Goal: Information Seeking & Learning: Find contact information

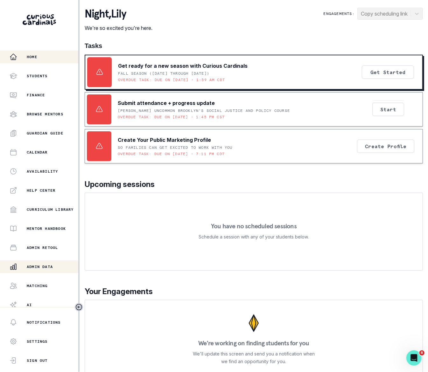
click at [41, 266] on p "Admin Data" at bounding box center [40, 266] width 26 height 5
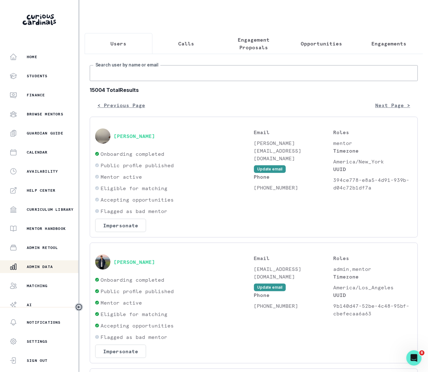
click at [186, 81] on input "Search user by name or email" at bounding box center [254, 73] width 328 height 16
paste input "[EMAIL_ADDRESS][DOMAIN_NAME]"
type input "[EMAIL_ADDRESS][DOMAIN_NAME]"
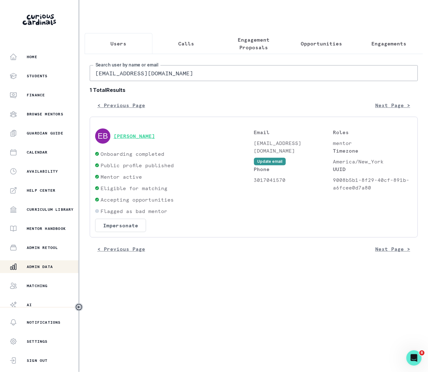
click at [120, 139] on button "[PERSON_NAME]" at bounding box center [134, 136] width 41 height 6
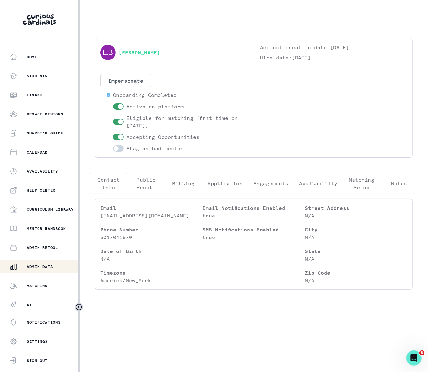
click at [261, 181] on p "Engagements" at bounding box center [270, 184] width 35 height 8
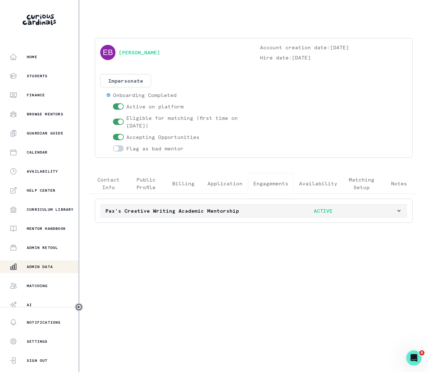
click at [401, 211] on icon "button" at bounding box center [399, 211] width 6 height 6
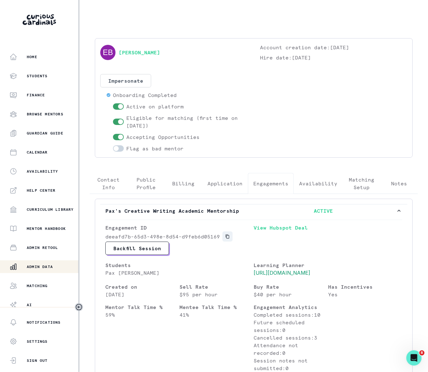
click at [228, 239] on icon "Copied to clipboard" at bounding box center [227, 236] width 4 height 4
click at [136, 55] on link "[PERSON_NAME]" at bounding box center [139, 53] width 41 height 8
click at [52, 269] on p "Admin Data" at bounding box center [40, 266] width 26 height 5
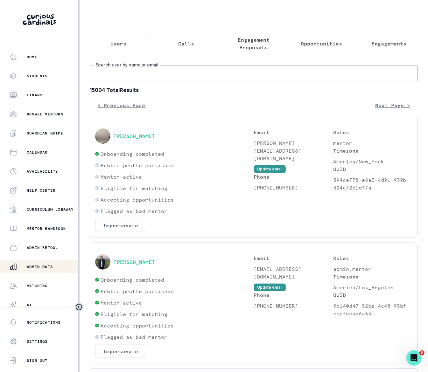
click at [151, 79] on input "Search user by name or email" at bounding box center [254, 73] width 328 height 16
paste input "[PERSON_NAME]"
type input "[PERSON_NAME]"
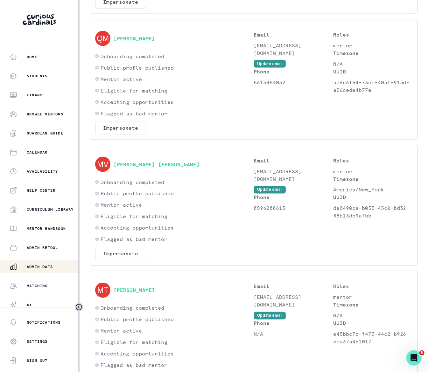
scroll to position [298, 0]
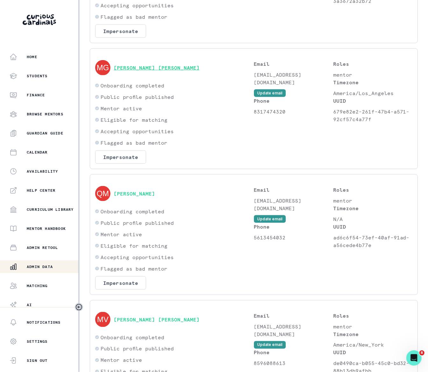
click at [134, 71] on button "[PERSON_NAME] [PERSON_NAME]" at bounding box center [157, 68] width 86 height 6
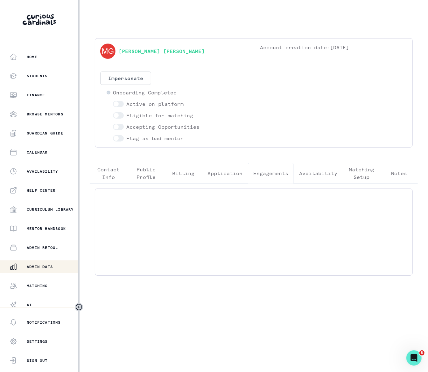
click at [276, 175] on p "Engagements" at bounding box center [270, 173] width 35 height 8
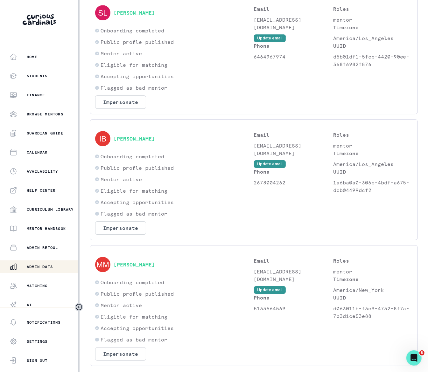
scroll to position [1018, 0]
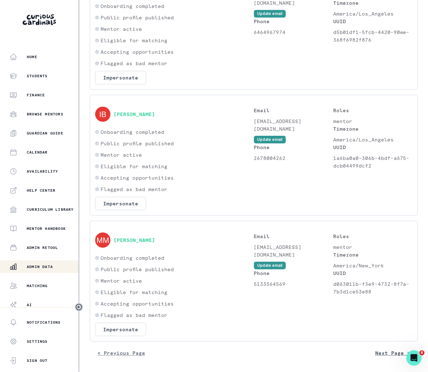
click at [375, 350] on button "Next Page >" at bounding box center [392, 353] width 50 height 13
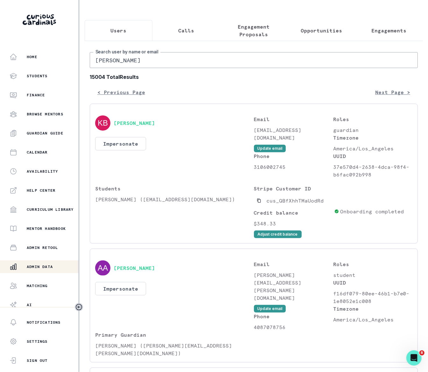
scroll to position [0, 0]
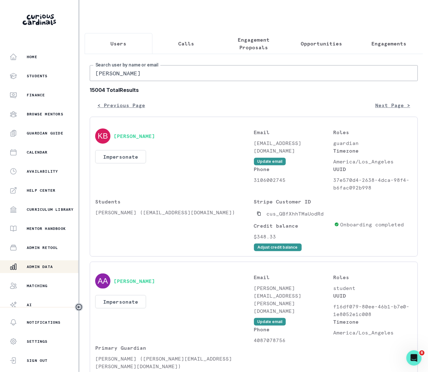
click at [158, 77] on input "[PERSON_NAME]" at bounding box center [254, 73] width 328 height 16
click at [162, 78] on input "[PERSON_NAME]" at bounding box center [254, 73] width 328 height 16
type input "[PERSON_NAME] [PERSON_NAME]"
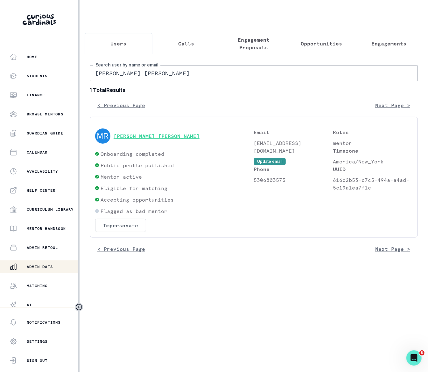
click at [137, 139] on button "[PERSON_NAME] [PERSON_NAME]" at bounding box center [157, 136] width 86 height 6
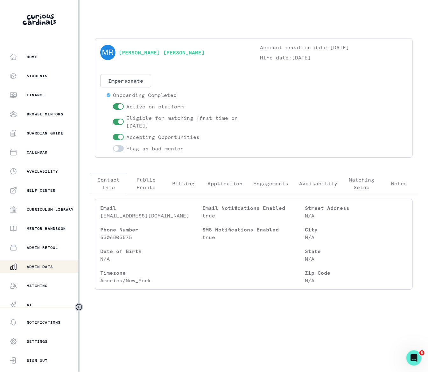
click at [269, 183] on p "Engagements" at bounding box center [270, 184] width 35 height 8
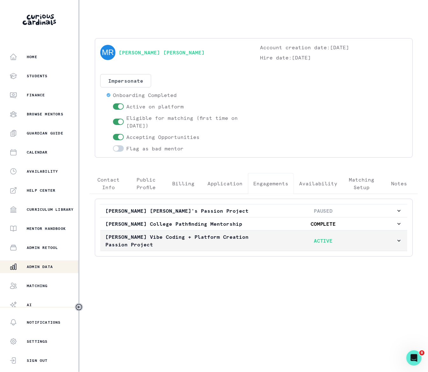
click at [399, 244] on icon "button" at bounding box center [399, 241] width 6 height 6
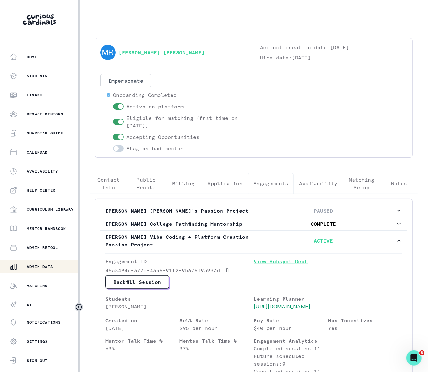
click at [276, 263] on link "View Hubspot Deal" at bounding box center [328, 267] width 148 height 18
click at [227, 273] on icon "Copied to clipboard" at bounding box center [227, 270] width 4 height 4
drag, startPoint x: 164, startPoint y: 51, endPoint x: 119, endPoint y: 52, distance: 45.2
click at [119, 52] on div "[PERSON_NAME] [PERSON_NAME]" at bounding box center [173, 53] width 147 height 18
copy link "[PERSON_NAME] [PERSON_NAME]"
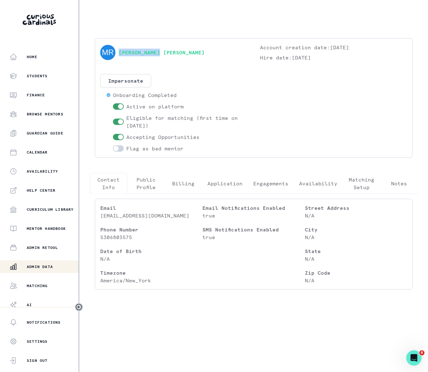
click at [110, 183] on p "Contact Info" at bounding box center [108, 183] width 27 height 15
drag, startPoint x: 177, startPoint y: 215, endPoint x: 99, endPoint y: 217, distance: 77.6
click at [99, 217] on div "Email [EMAIL_ADDRESS][DOMAIN_NAME] Phone Number [PHONE_NUMBER] Date of Birth N/…" at bounding box center [254, 244] width 318 height 91
copy p "[EMAIL_ADDRESS][DOMAIN_NAME]"
click at [278, 185] on p "Engagements" at bounding box center [270, 184] width 35 height 8
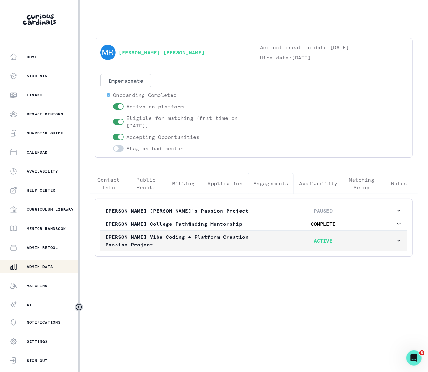
click at [398, 243] on icon "button" at bounding box center [399, 241] width 6 height 6
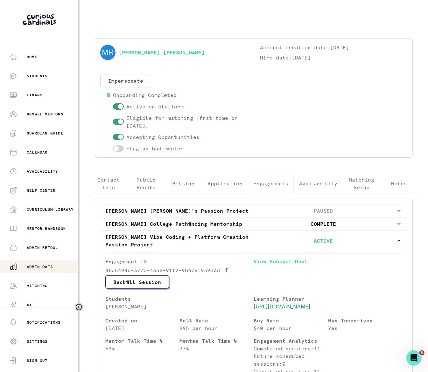
drag, startPoint x: 153, startPoint y: 309, endPoint x: 103, endPoint y: 308, distance: 49.6
copy p "[PERSON_NAME]"
click at [130, 53] on link "[PERSON_NAME] [PERSON_NAME]" at bounding box center [162, 53] width 86 height 8
click at [51, 268] on p "Admin Data" at bounding box center [40, 266] width 26 height 5
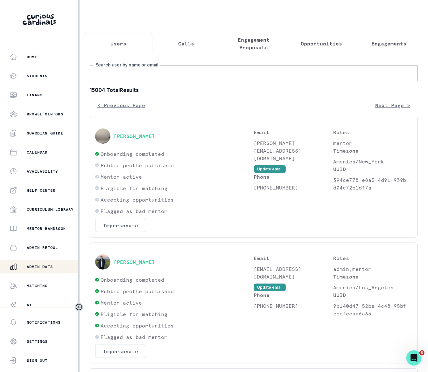
click at [121, 81] on input "Search user by name or email" at bounding box center [254, 73] width 328 height 16
paste input "[PERSON_NAME]"
type input "[PERSON_NAME]"
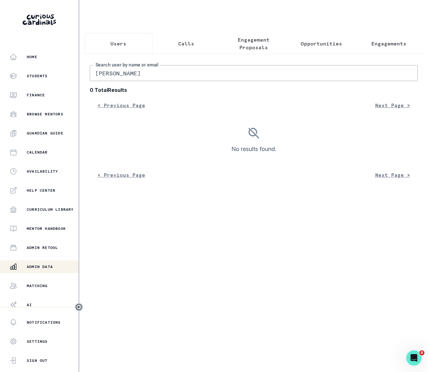
click at [186, 81] on input "[PERSON_NAME]" at bounding box center [254, 73] width 328 height 16
drag, startPoint x: 149, startPoint y: 78, endPoint x: 123, endPoint y: 79, distance: 25.8
click at [123, 79] on input "[PERSON_NAME]" at bounding box center [254, 73] width 328 height 16
type input "[PERSON_NAME]"
drag, startPoint x: 143, startPoint y: 79, endPoint x: 81, endPoint y: 76, distance: 61.5
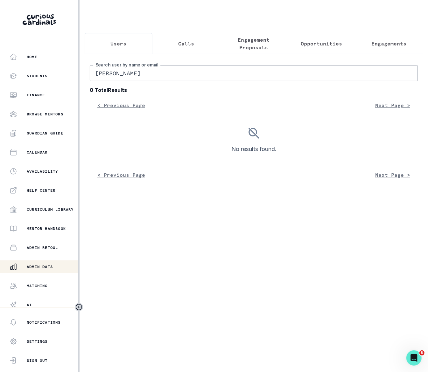
click at [81, 76] on main "Users Calls Engagement Proposals Opportunities Engagements [PERSON_NAME] Search…" at bounding box center [253, 186] width 348 height 372
type input "declan"
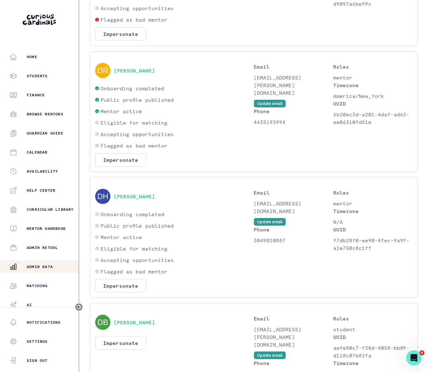
scroll to position [18, 0]
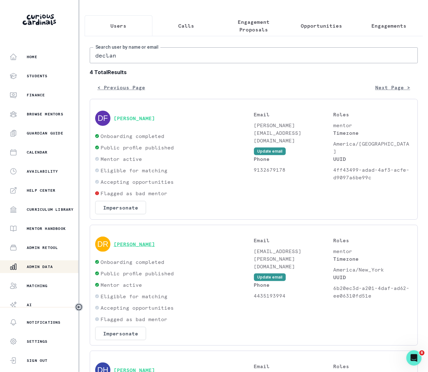
click at [139, 247] on button "[PERSON_NAME]" at bounding box center [134, 244] width 41 height 6
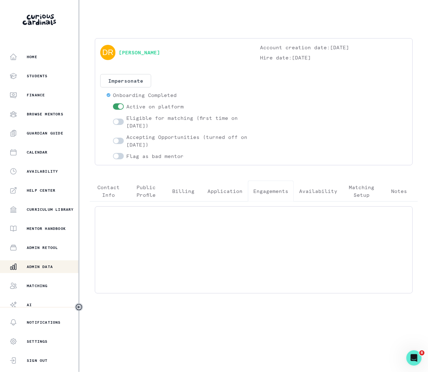
click at [279, 191] on p "Engagements" at bounding box center [270, 191] width 35 height 8
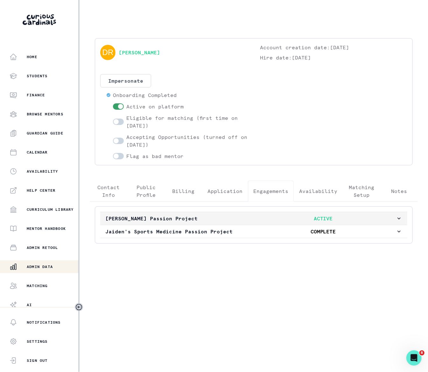
click at [399, 219] on icon "button" at bounding box center [398, 218] width 3 height 2
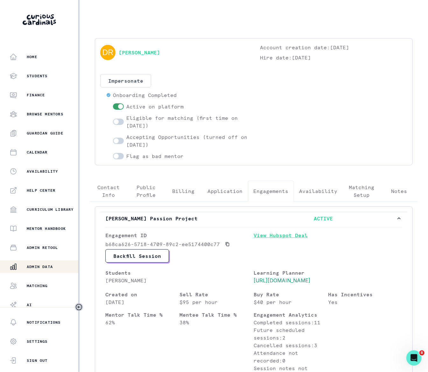
click at [273, 236] on link "View Hubspot Deal" at bounding box center [328, 240] width 148 height 18
click at [154, 280] on p "[PERSON_NAME]" at bounding box center [179, 281] width 148 height 8
drag, startPoint x: 139, startPoint y: 279, endPoint x: 92, endPoint y: 284, distance: 47.6
copy p "[PERSON_NAME]"
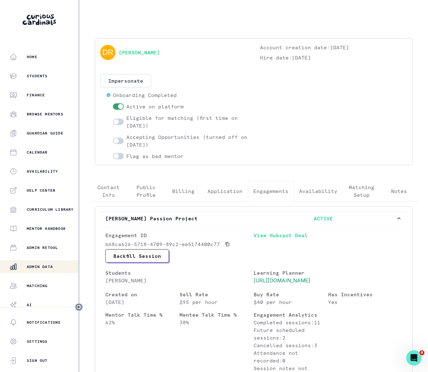
drag, startPoint x: 148, startPoint y: 54, endPoint x: 115, endPoint y: 55, distance: 33.1
click at [112, 54] on div "[PERSON_NAME]" at bounding box center [173, 53] width 147 height 18
copy div "[PERSON_NAME]"
click at [176, 53] on div "[PERSON_NAME]" at bounding box center [173, 53] width 147 height 18
drag, startPoint x: 117, startPoint y: 52, endPoint x: 171, endPoint y: 55, distance: 53.8
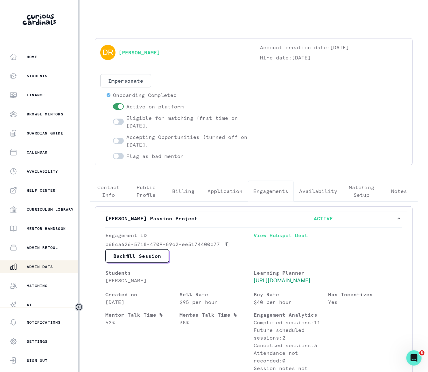
click at [171, 55] on div "[PERSON_NAME]" at bounding box center [173, 53] width 147 height 18
click at [175, 52] on div "[PERSON_NAME]" at bounding box center [173, 53] width 147 height 18
drag, startPoint x: 175, startPoint y: 49, endPoint x: 120, endPoint y: 52, distance: 55.1
click at [120, 52] on div "[PERSON_NAME]" at bounding box center [173, 53] width 147 height 18
copy link "[PERSON_NAME]"
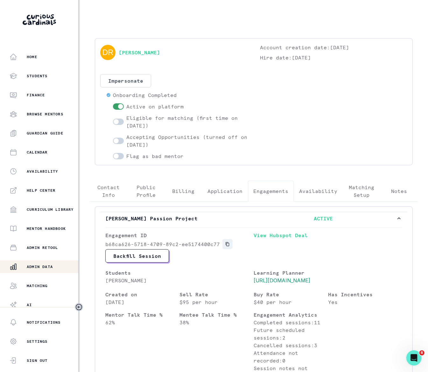
click at [226, 246] on icon "Copied to clipboard" at bounding box center [227, 244] width 4 height 4
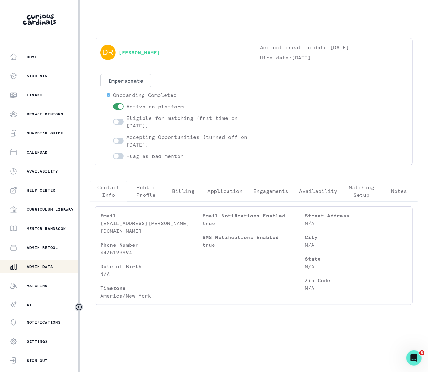
click at [103, 194] on p "Contact Info" at bounding box center [108, 190] width 27 height 15
drag, startPoint x: 180, startPoint y: 224, endPoint x: 101, endPoint y: 226, distance: 78.9
click at [101, 226] on p "[EMAIL_ADDRESS][PERSON_NAME][DOMAIN_NAME]" at bounding box center [151, 226] width 102 height 15
copy p "[EMAIL_ADDRESS][PERSON_NAME][DOMAIN_NAME]"
click at [150, 52] on link "[PERSON_NAME]" at bounding box center [139, 53] width 41 height 8
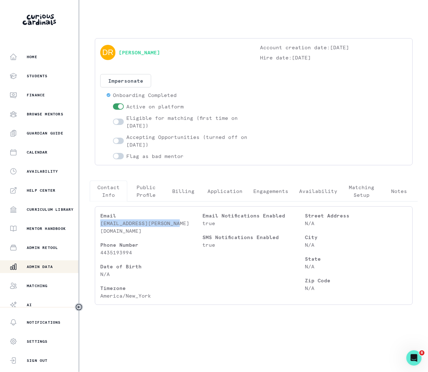
click at [45, 271] on button "Admin Data" at bounding box center [39, 266] width 79 height 13
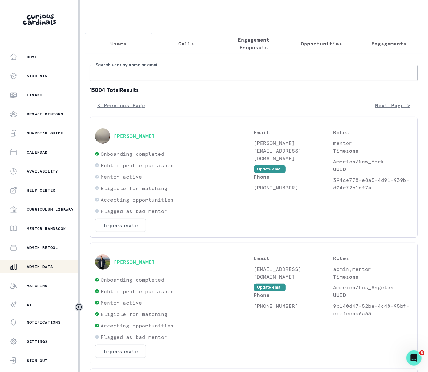
click at [120, 81] on input "Search user by name or email" at bounding box center [254, 73] width 328 height 16
paste input "[PERSON_NAME][DEMOGRAPHIC_DATA]"
type input "[PERSON_NAME][DEMOGRAPHIC_DATA]"
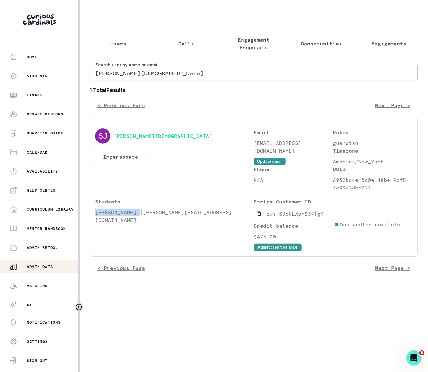
drag, startPoint x: 136, startPoint y: 219, endPoint x: 95, endPoint y: 219, distance: 41.0
click at [95, 219] on p "[PERSON_NAME] ([PERSON_NAME][EMAIL_ADDRESS][DOMAIN_NAME])" at bounding box center [174, 216] width 159 height 15
copy p "[PERSON_NAME]"
drag, startPoint x: 324, startPoint y: 149, endPoint x: 253, endPoint y: 149, distance: 70.6
click at [253, 149] on div "[PERSON_NAME][DEMOGRAPHIC_DATA] Impersonate Confirmation Are you sure? Imperson…" at bounding box center [253, 189] width 317 height 123
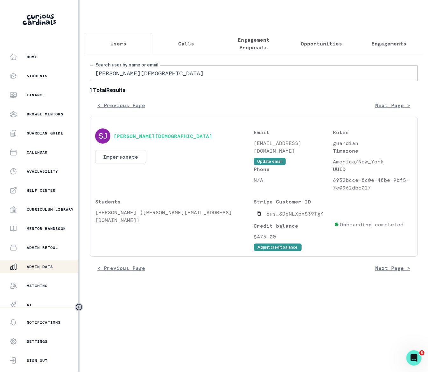
click at [310, 155] on div "Email [EMAIL_ADDRESS][DOMAIN_NAME] Update email" at bounding box center [293, 146] width 79 height 37
drag, startPoint x: 323, startPoint y: 149, endPoint x: 255, endPoint y: 150, distance: 68.4
click at [255, 150] on p "[EMAIL_ADDRESS][DOMAIN_NAME]" at bounding box center [293, 146] width 79 height 15
copy p "[EMAIL_ADDRESS][DOMAIN_NAME]"
drag, startPoint x: 139, startPoint y: 80, endPoint x: 66, endPoint y: 81, distance: 73.1
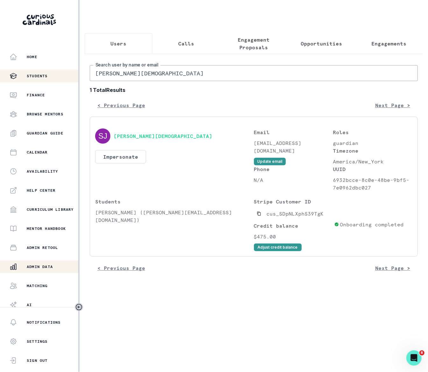
click at [82, 82] on main "Users Calls Engagement Proposals Opportunities Engagements [PERSON_NAME][DEMOGR…" at bounding box center [253, 186] width 348 height 372
type input "alyssa"
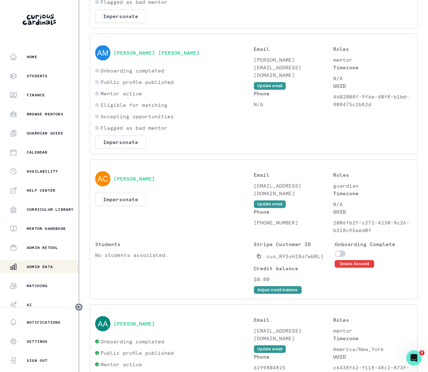
scroll to position [971, 0]
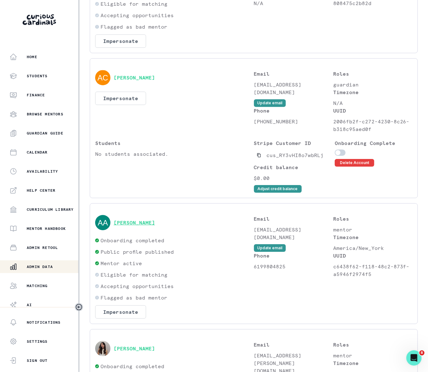
click at [140, 219] on button "[PERSON_NAME]" at bounding box center [134, 222] width 41 height 6
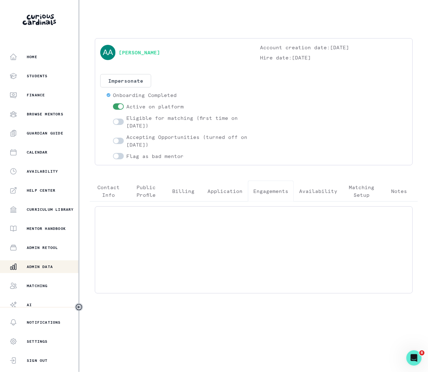
click at [268, 191] on p "Engagements" at bounding box center [270, 191] width 35 height 8
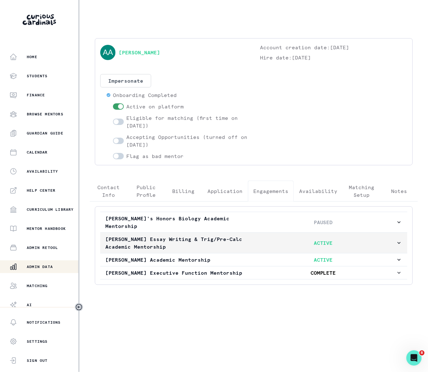
click at [397, 240] on icon "button" at bounding box center [399, 243] width 6 height 6
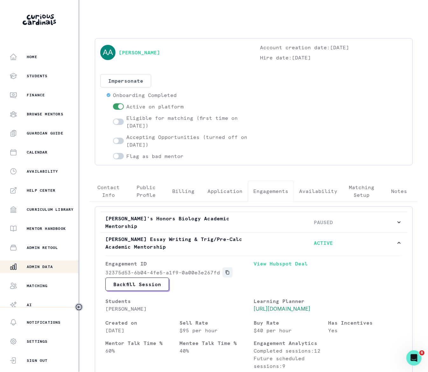
click at [226, 270] on icon "Copied to clipboard" at bounding box center [227, 272] width 4 height 4
drag, startPoint x: 172, startPoint y: 50, endPoint x: 120, endPoint y: 52, distance: 52.9
click at [120, 52] on div "[PERSON_NAME]" at bounding box center [173, 53] width 147 height 18
copy link "[PERSON_NAME]"
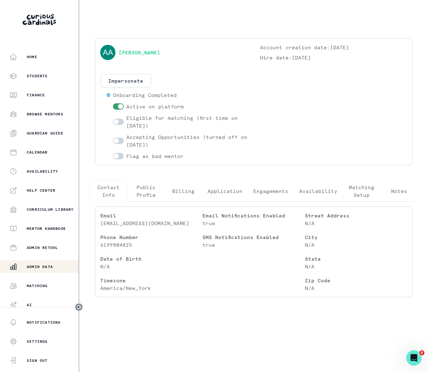
click at [107, 193] on p "Contact Info" at bounding box center [108, 190] width 27 height 15
drag, startPoint x: 177, startPoint y: 223, endPoint x: 102, endPoint y: 223, distance: 75.7
click at [102, 223] on p "[EMAIL_ADDRESS][DOMAIN_NAME]" at bounding box center [151, 223] width 102 height 8
click at [151, 52] on link "[PERSON_NAME]" at bounding box center [139, 53] width 41 height 8
click at [44, 266] on p "Admin Data" at bounding box center [40, 266] width 26 height 5
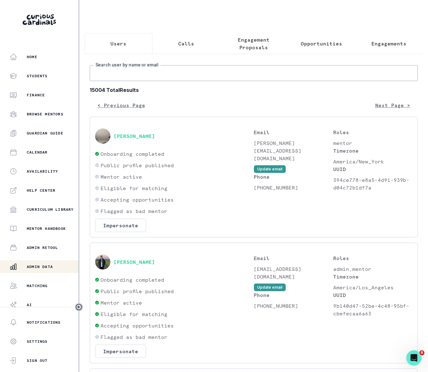
click at [120, 81] on input "Search user by name or email" at bounding box center [254, 73] width 328 height 16
type input "[PERSON_NAME]"
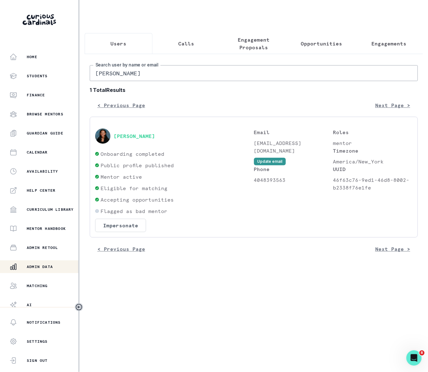
drag, startPoint x: 254, startPoint y: 148, endPoint x: 280, endPoint y: 155, distance: 27.1
click at [279, 155] on p "[EMAIL_ADDRESS][DOMAIN_NAME]" at bounding box center [293, 146] width 79 height 15
drag, startPoint x: 155, startPoint y: 141, endPoint x: 111, endPoint y: 142, distance: 44.2
click at [111, 142] on div "[PERSON_NAME]" at bounding box center [174, 135] width 159 height 15
drag, startPoint x: 156, startPoint y: 143, endPoint x: 121, endPoint y: 141, distance: 34.4
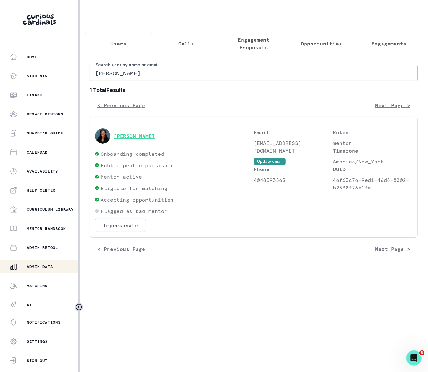
click at [122, 142] on div "[PERSON_NAME]" at bounding box center [174, 135] width 159 height 15
drag, startPoint x: 113, startPoint y: 143, endPoint x: 160, endPoint y: 143, distance: 47.1
click at [165, 144] on div "[PERSON_NAME]" at bounding box center [174, 135] width 159 height 15
click at [154, 144] on div "[PERSON_NAME]" at bounding box center [174, 135] width 159 height 15
drag, startPoint x: 152, startPoint y: 142, endPoint x: 111, endPoint y: 139, distance: 41.1
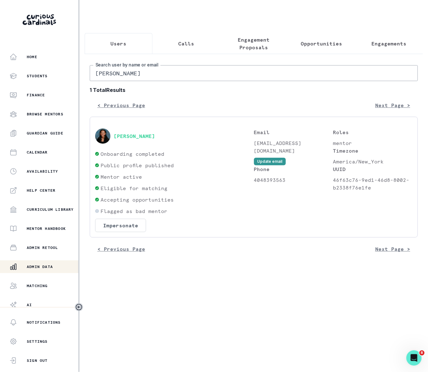
click at [110, 140] on div "[PERSON_NAME]" at bounding box center [174, 135] width 159 height 15
drag, startPoint x: 114, startPoint y: 142, endPoint x: 208, endPoint y: 165, distance: 96.9
click at [208, 161] on div "[PERSON_NAME] Onboarding completed Public profile published Mentor active Eligi…" at bounding box center [174, 180] width 159 height 104
click at [132, 139] on button "[PERSON_NAME]" at bounding box center [134, 136] width 41 height 6
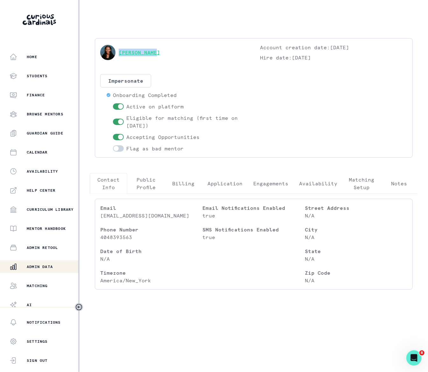
drag, startPoint x: 165, startPoint y: 50, endPoint x: 121, endPoint y: 53, distance: 44.0
click at [121, 53] on div "[PERSON_NAME]" at bounding box center [173, 53] width 147 height 18
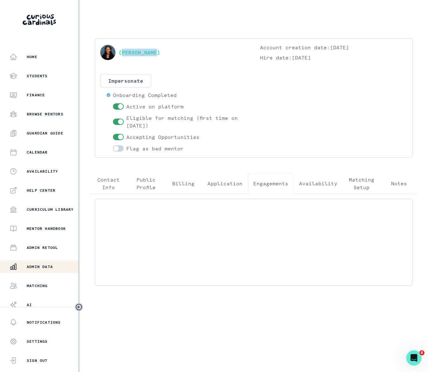
click at [270, 184] on p "Engagements" at bounding box center [270, 184] width 35 height 8
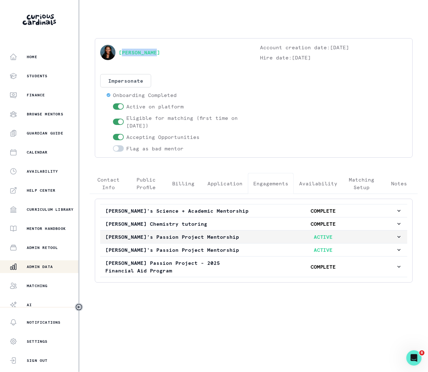
click at [397, 238] on icon "button" at bounding box center [398, 237] width 3 height 2
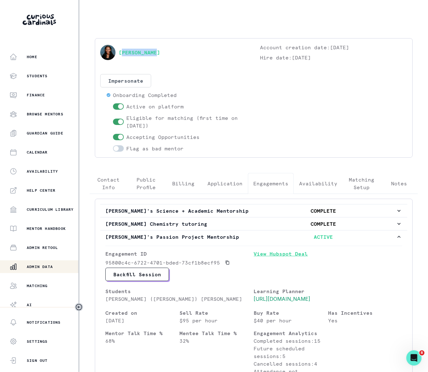
scroll to position [147, 0]
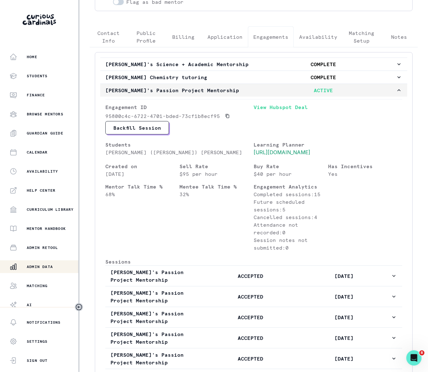
click at [397, 91] on icon "button" at bounding box center [398, 90] width 3 height 2
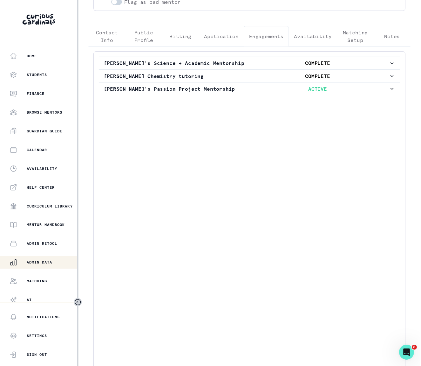
scroll to position [0, 0]
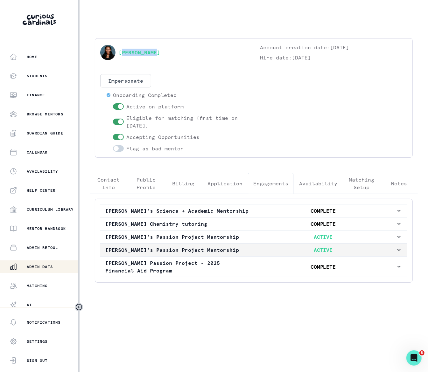
click at [398, 251] on icon "button" at bounding box center [398, 250] width 3 height 2
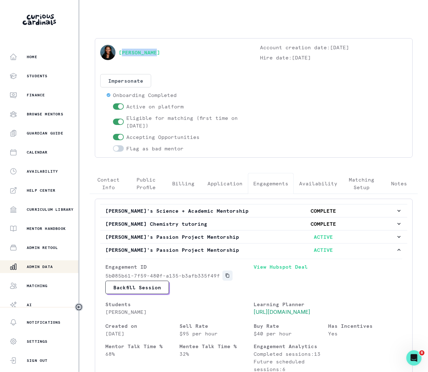
click at [228, 278] on icon "Copied to clipboard" at bounding box center [227, 275] width 4 height 4
click at [280, 272] on link "View Hubspot Deal" at bounding box center [328, 272] width 148 height 18
click at [152, 54] on link "[PERSON_NAME]" at bounding box center [139, 53] width 41 height 8
click at [42, 265] on p "Admin Data" at bounding box center [40, 266] width 26 height 5
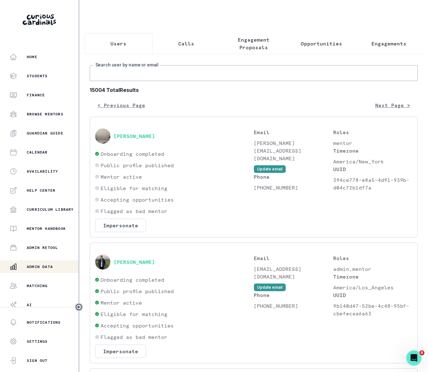
click at [158, 80] on input "Search user by name or email" at bounding box center [254, 73] width 328 height 16
paste input "[PERSON_NAME]"
type input "[PERSON_NAME]"
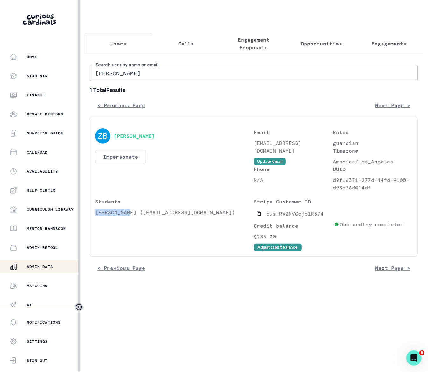
drag, startPoint x: 129, startPoint y: 220, endPoint x: 90, endPoint y: 217, distance: 38.9
click at [90, 217] on div "[PERSON_NAME] Impersonate Confirmation Are you sure? Impersonating means that w…" at bounding box center [254, 187] width 328 height 140
drag, startPoint x: 255, startPoint y: 148, endPoint x: 307, endPoint y: 149, distance: 52.5
click at [307, 149] on p "[EMAIL_ADDRESS][DOMAIN_NAME]" at bounding box center [293, 146] width 79 height 15
click at [144, 139] on button "[PERSON_NAME]" at bounding box center [134, 136] width 41 height 6
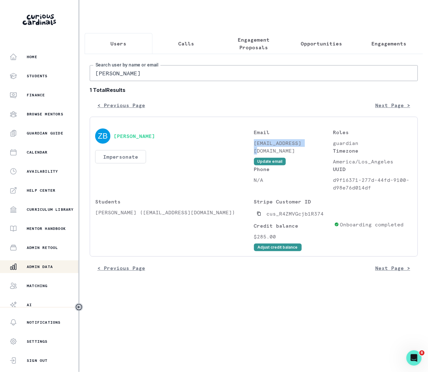
click at [125, 162] on button "Impersonate" at bounding box center [120, 156] width 51 height 13
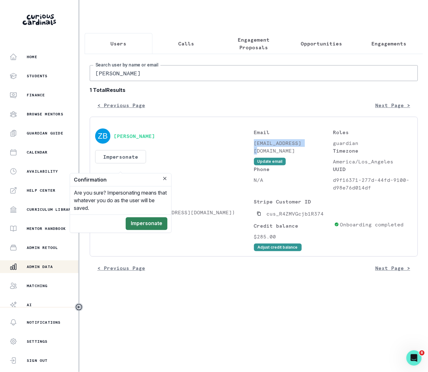
click at [157, 223] on button "Impersonate" at bounding box center [147, 223] width 42 height 13
